Goal: Information Seeking & Learning: Find specific fact

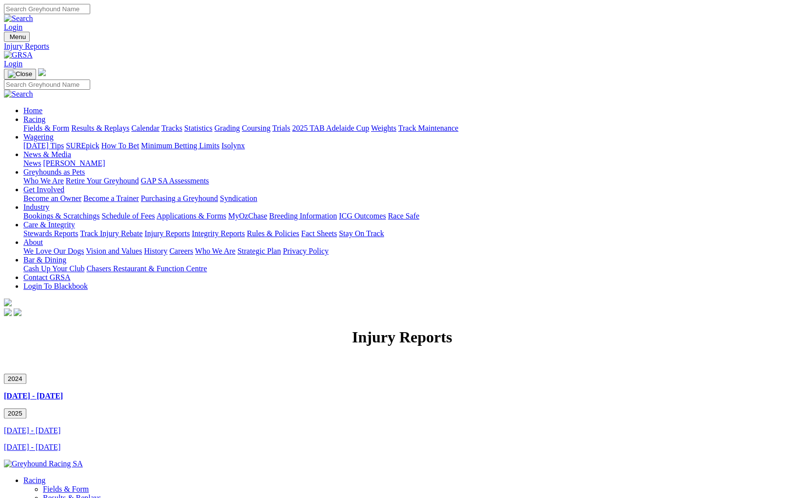
click at [60, 443] on link "[DATE] - [DATE]" at bounding box center [32, 447] width 57 height 8
click at [60, 426] on link "[DATE] - [DATE]" at bounding box center [32, 430] width 57 height 8
click at [60, 443] on link "[DATE] - [DATE]" at bounding box center [32, 447] width 57 height 8
click at [26, 373] on button "2024" at bounding box center [15, 378] width 22 height 10
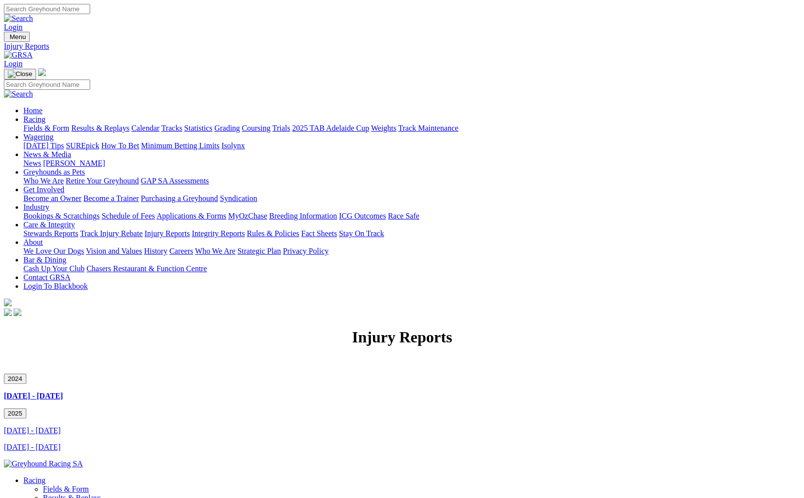
click at [63, 391] on link "[DATE] - [DATE]" at bounding box center [33, 395] width 59 height 8
click at [26, 373] on button "2024" at bounding box center [15, 378] width 22 height 10
click at [26, 408] on button "2025" at bounding box center [15, 413] width 22 height 10
click at [60, 426] on link "[DATE] - [DATE]" at bounding box center [32, 430] width 57 height 8
click at [26, 373] on button "2024" at bounding box center [15, 378] width 22 height 10
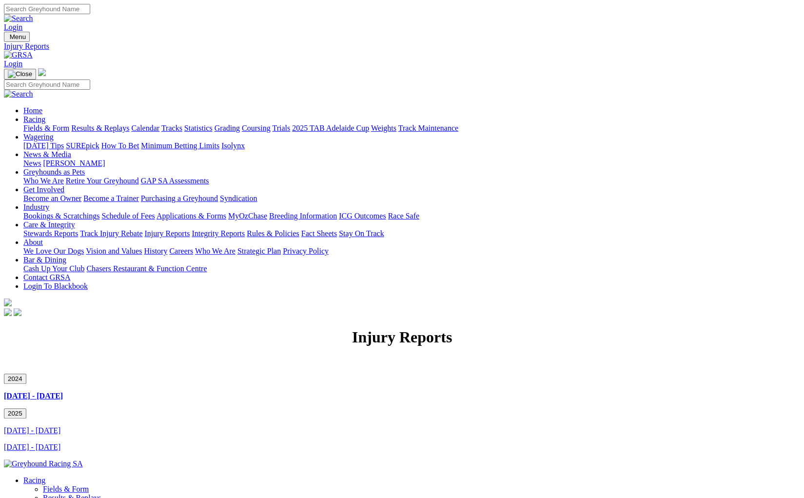
click at [63, 391] on link "[DATE] - [DATE]" at bounding box center [33, 395] width 59 height 8
